Goal: Browse casually

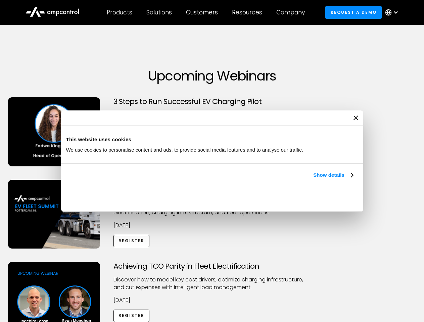
click at [313, 179] on link "Show details" at bounding box center [333, 175] width 40 height 8
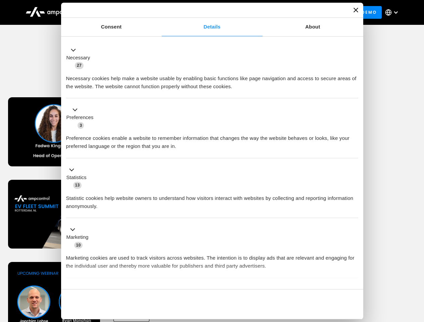
click at [354, 91] on div "Necessary cookies help make a website usable by enabling basic functions like p…" at bounding box center [212, 79] width 292 height 21
click at [416, 270] on div "Achieving TCO Parity in Fleet Electrification Discover how to model key cost dr…" at bounding box center [212, 314] width 422 height 105
click at [206, 12] on div "Customers" at bounding box center [202, 12] width 32 height 7
click at [119, 12] on div "Products" at bounding box center [120, 12] width 26 height 7
click at [159, 12] on div "Solutions" at bounding box center [159, 12] width 26 height 7
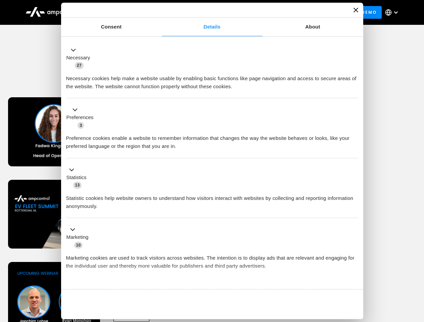
click at [203, 12] on div "Customers" at bounding box center [202, 12] width 32 height 7
click at [248, 12] on div "Resources" at bounding box center [247, 12] width 30 height 7
click at [293, 12] on div "Company" at bounding box center [290, 12] width 29 height 7
click at [393, 12] on div at bounding box center [395, 12] width 5 height 5
